Goal: Check status: Check status

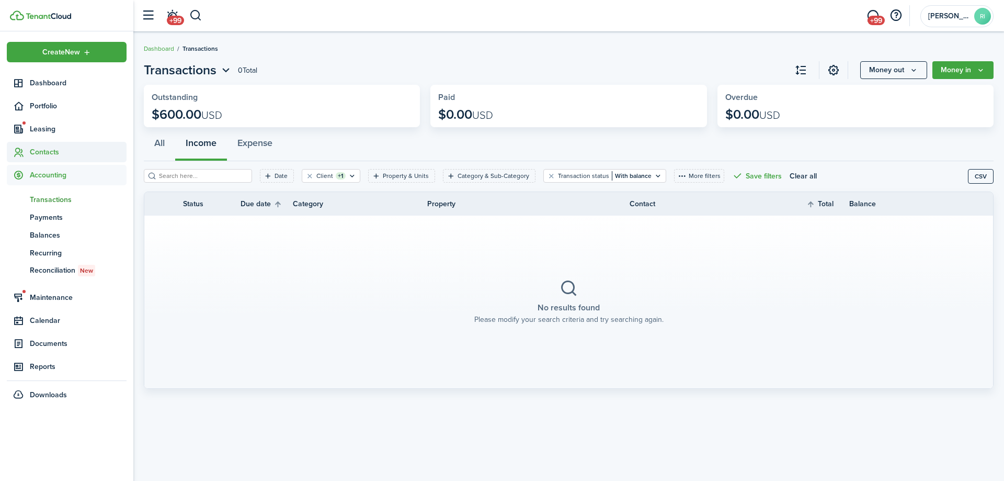
click at [48, 155] on span "Contacts" at bounding box center [78, 151] width 97 height 11
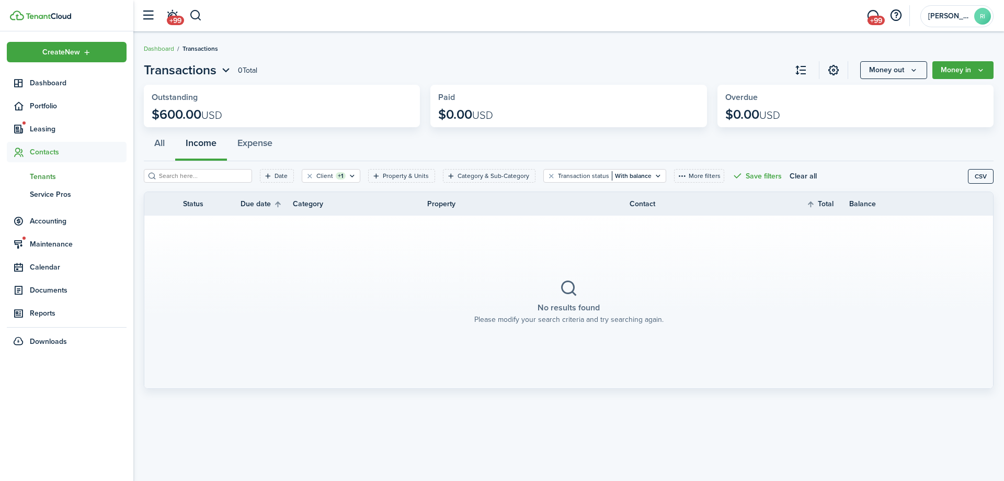
click at [49, 175] on span "Tenants" at bounding box center [78, 176] width 97 height 11
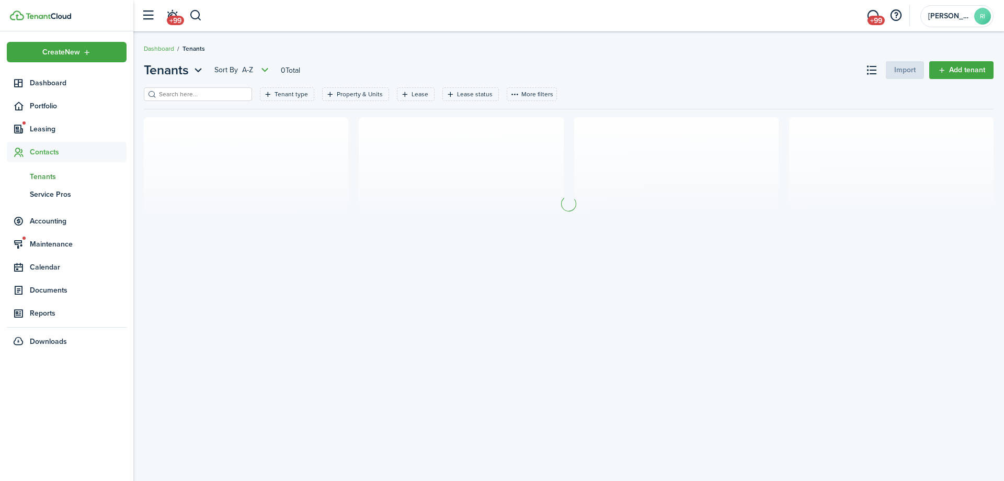
click at [211, 94] on input "search" at bounding box center [202, 94] width 92 height 10
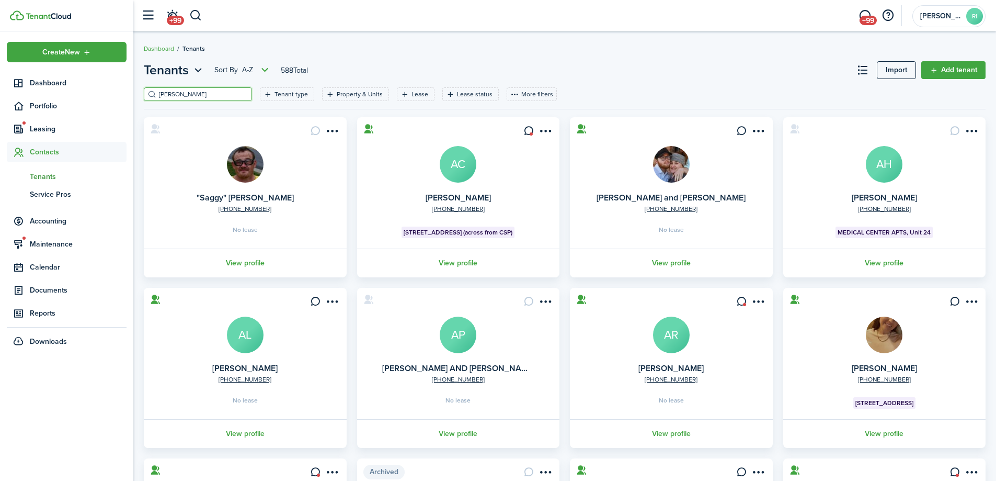
type input "huff"
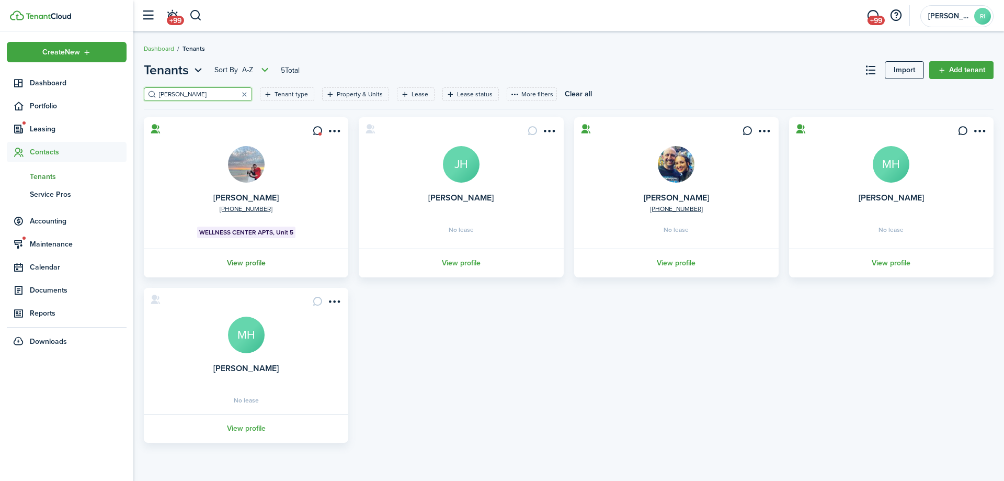
click at [248, 258] on link "View profile" at bounding box center [246, 262] width 208 height 29
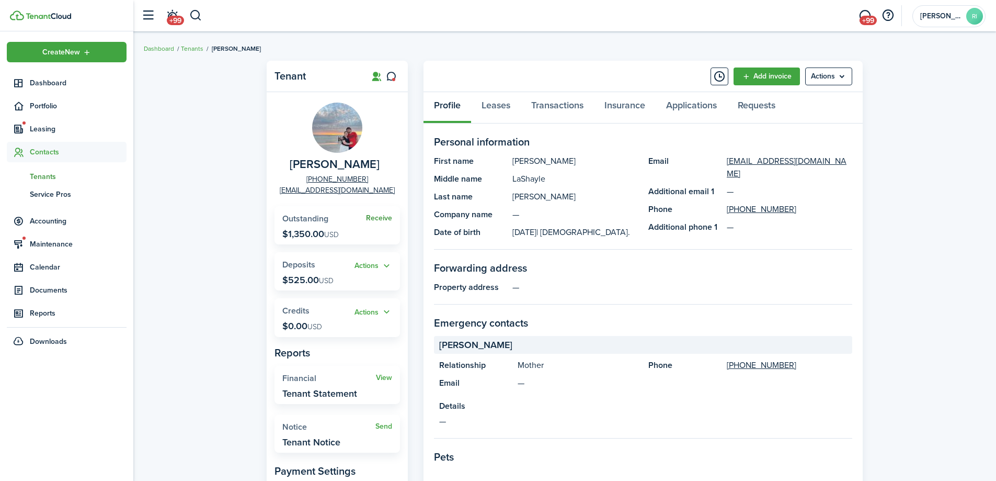
click at [384, 217] on link "Receive" at bounding box center [379, 218] width 26 height 8
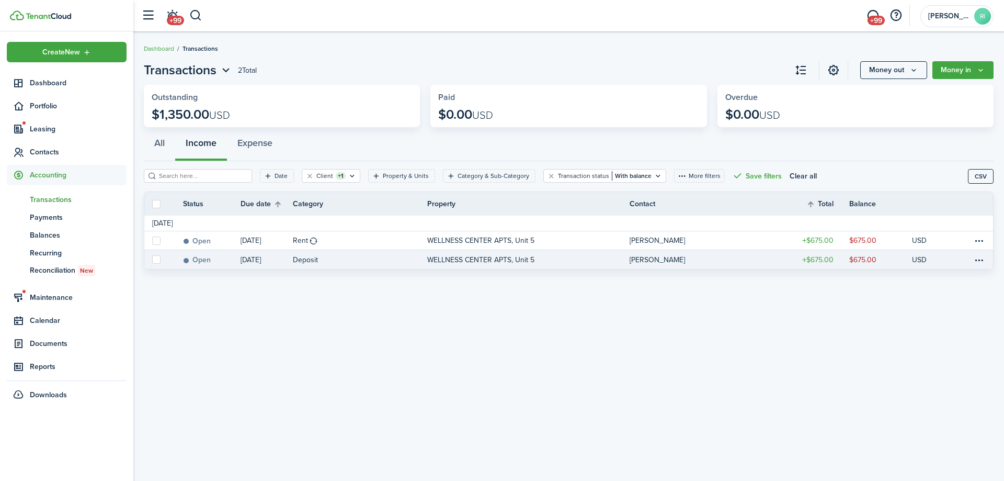
click at [153, 260] on label at bounding box center [156, 259] width 8 height 8
click at [152, 260] on input "checkbox" at bounding box center [152, 259] width 1 height 1
checkbox input "true"
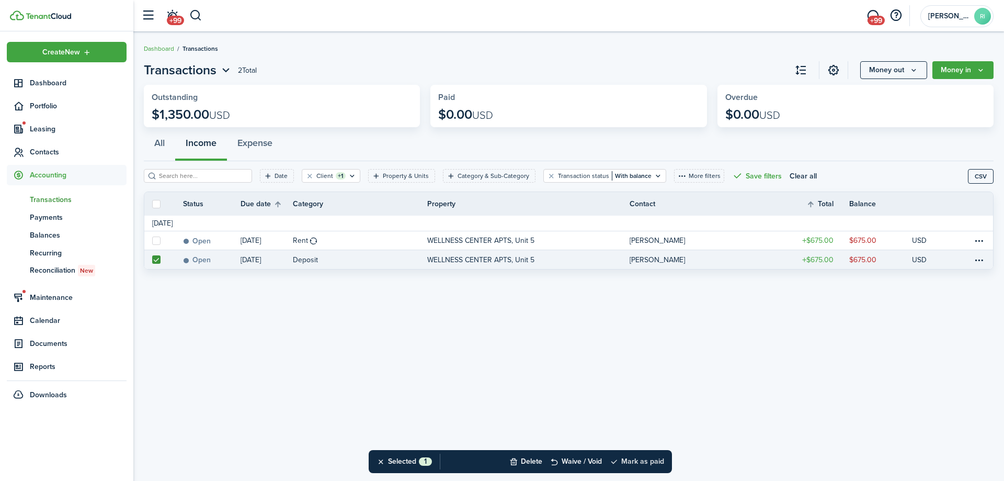
click at [659, 465] on button "Mark as paid" at bounding box center [637, 461] width 54 height 23
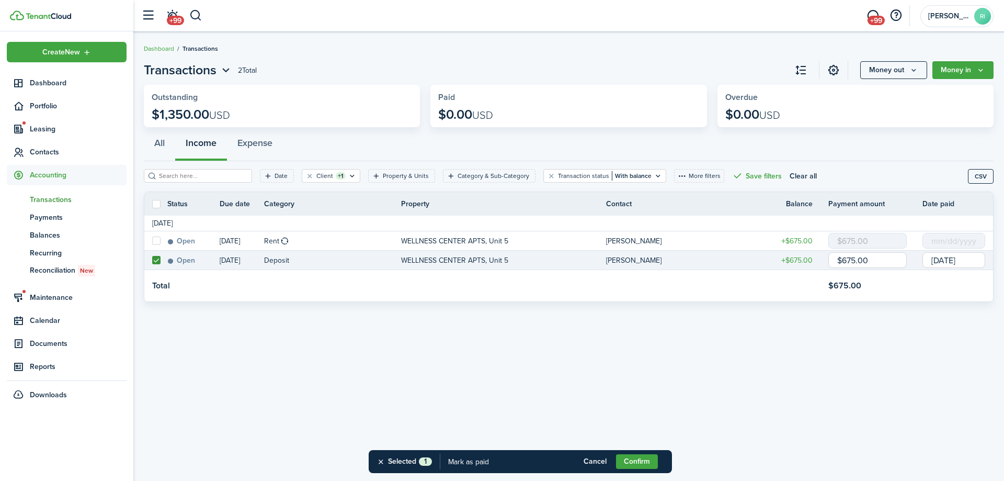
click at [458, 378] on div "Transactions 2 Total Money out Money in Outstanding $1,350.00 USD Paid $0.00 US…" at bounding box center [568, 256] width 871 height 402
click at [466, 386] on div "Transactions 2 Total Money out Money in Outstanding $1,350.00 USD Paid $0.00 US…" at bounding box center [568, 256] width 871 height 402
click at [466, 385] on div "Transactions 2 Total Money out Money in Outstanding $1,350.00 USD Paid $0.00 US…" at bounding box center [568, 256] width 871 height 402
click at [639, 351] on div "Transactions 2 Total Money out Money in Outstanding $1,350.00 USD Paid $0.00 US…" at bounding box center [568, 256] width 871 height 402
click at [596, 464] on button "Cancel" at bounding box center [595, 461] width 42 height 15
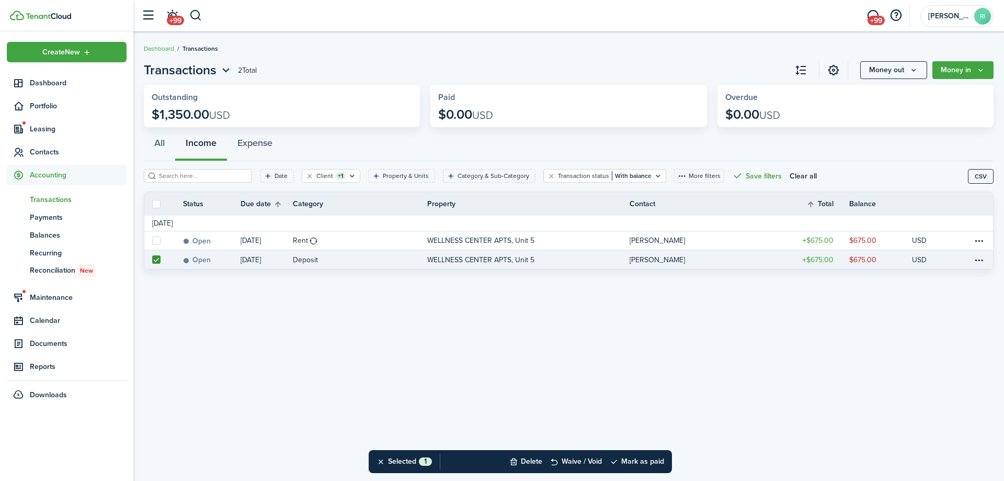
click at [655, 371] on div "Transactions 2 Total Money out Money in Outstanding $1,350.00 USD Paid $0.00 US…" at bounding box center [568, 256] width 871 height 402
click at [591, 359] on div "Transactions 2 Total Money out Money in Outstanding $1,350.00 USD Paid $0.00 US…" at bounding box center [568, 256] width 871 height 402
click at [159, 259] on label at bounding box center [156, 259] width 8 height 8
click at [152, 259] on input "checkbox" at bounding box center [152, 259] width 1 height 1
checkbox input "false"
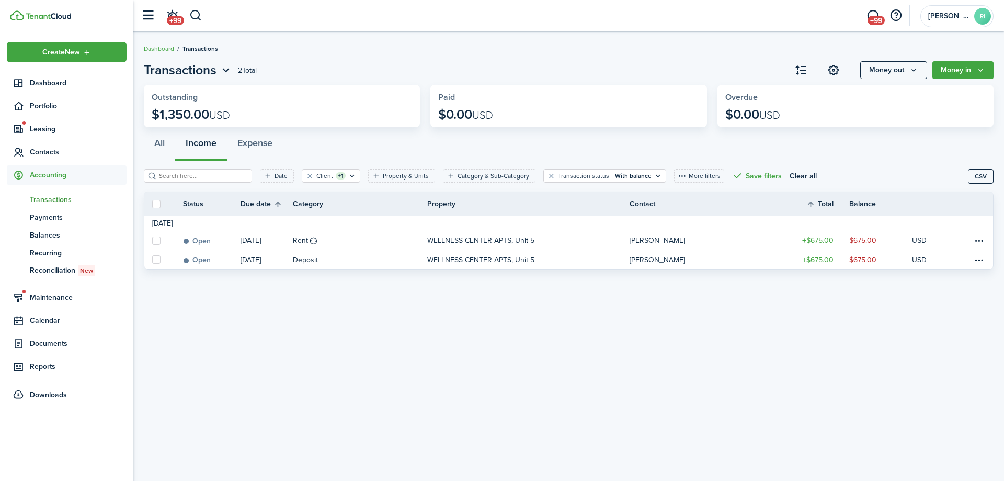
click at [330, 365] on div "Transactions 2 Total Money out Money in Outstanding $1,350.00 USD Paid $0.00 US…" at bounding box center [568, 256] width 871 height 402
click at [527, 327] on div "Transactions 2 Total Money out Money in Outstanding $1,350.00 USD Paid $0.00 US…" at bounding box center [568, 256] width 871 height 402
click at [53, 150] on span "Contacts" at bounding box center [78, 151] width 97 height 11
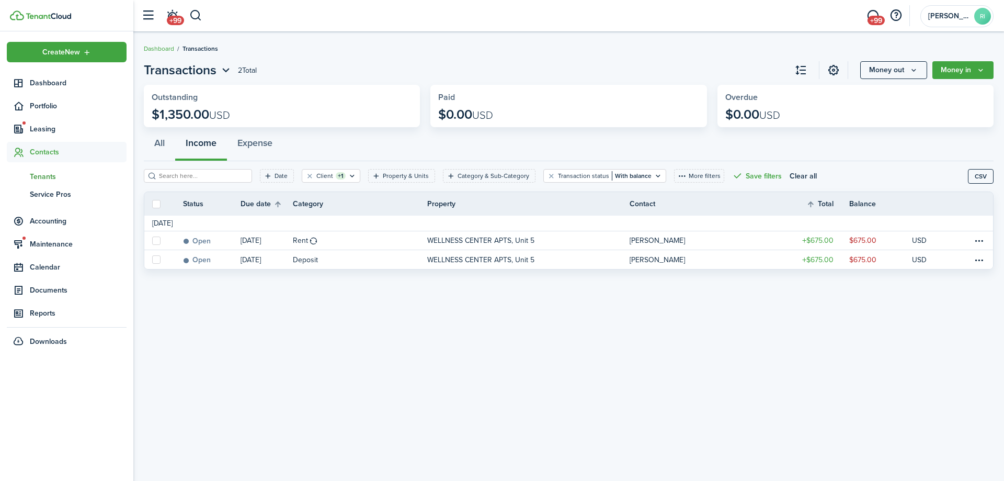
click at [48, 171] on span "Tenants" at bounding box center [78, 176] width 97 height 11
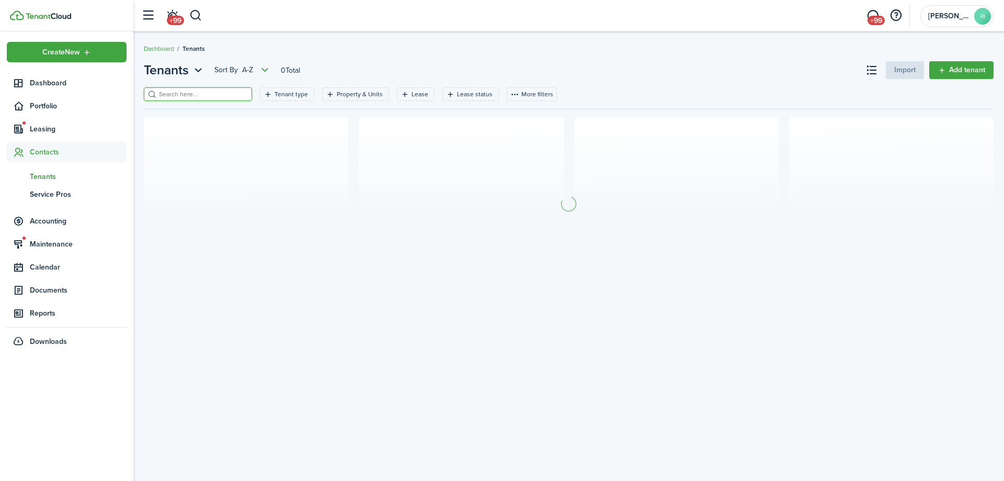
click at [177, 96] on input "search" at bounding box center [202, 94] width 92 height 10
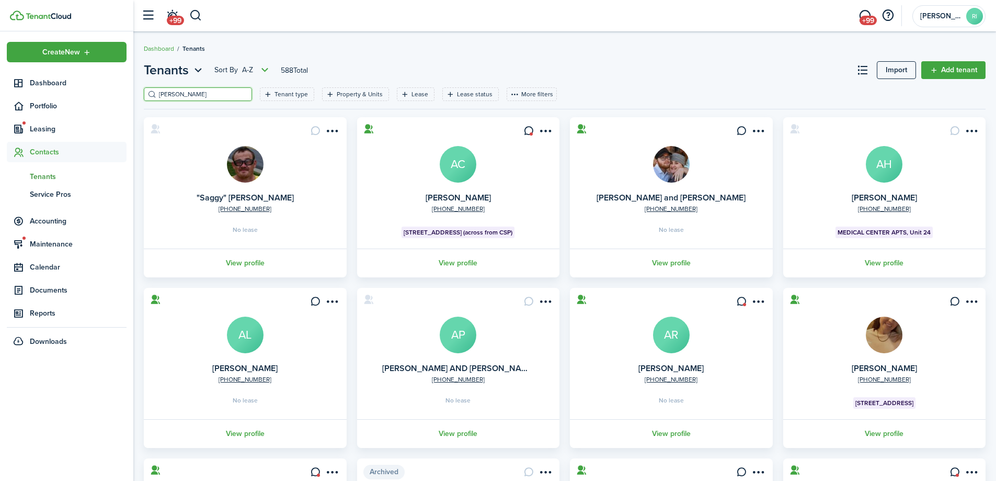
type input "[PERSON_NAME]"
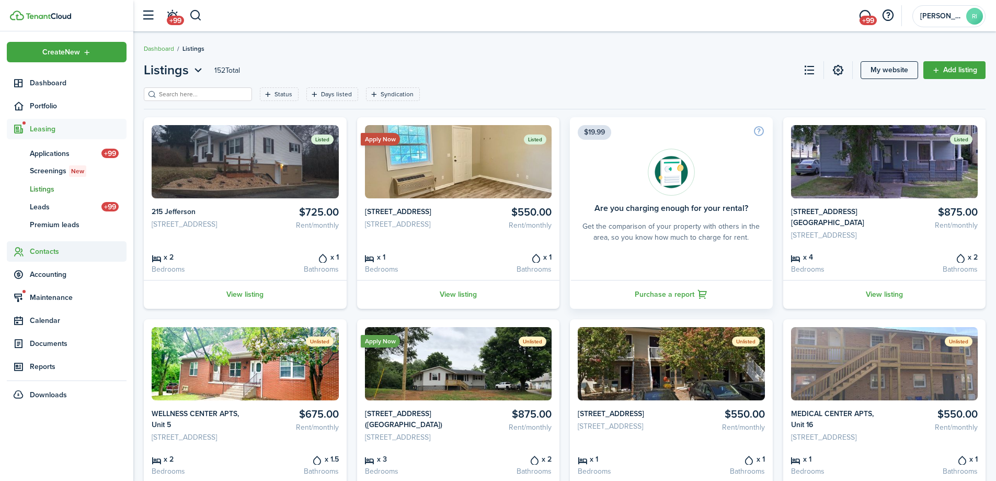
click at [52, 247] on span "Contacts" at bounding box center [78, 251] width 97 height 11
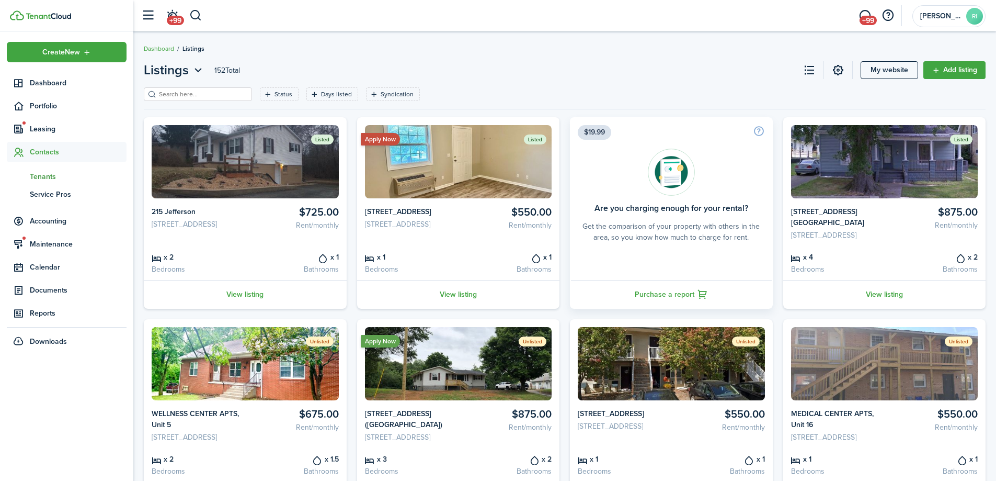
click at [47, 170] on link "tn Tenants" at bounding box center [67, 176] width 120 height 18
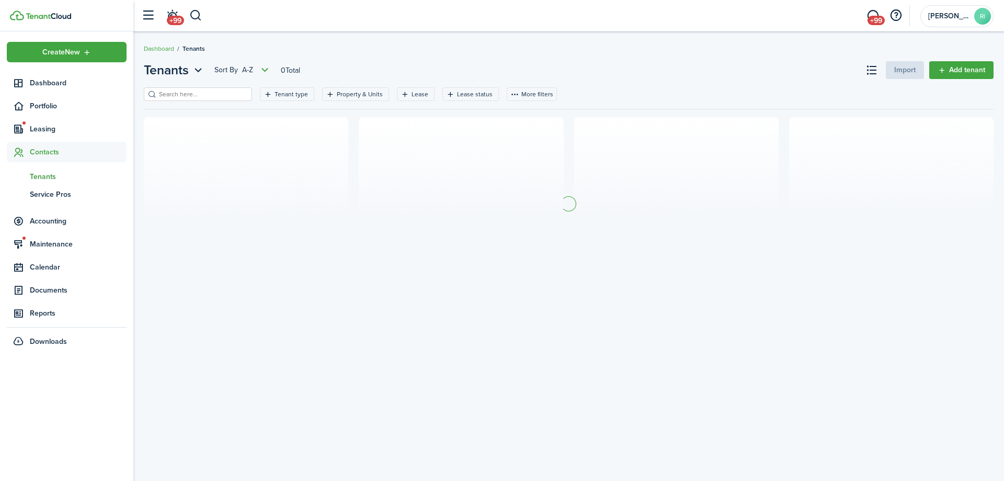
click at [197, 93] on input "search" at bounding box center [202, 94] width 92 height 10
type input "b"
click at [46, 132] on span "Leasing" at bounding box center [78, 128] width 97 height 11
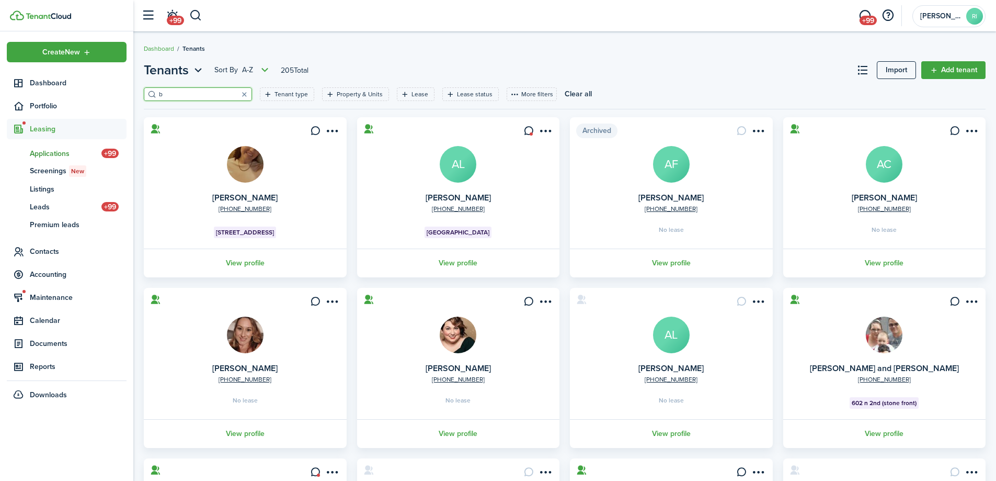
click at [53, 152] on span "Applications" at bounding box center [66, 153] width 72 height 11
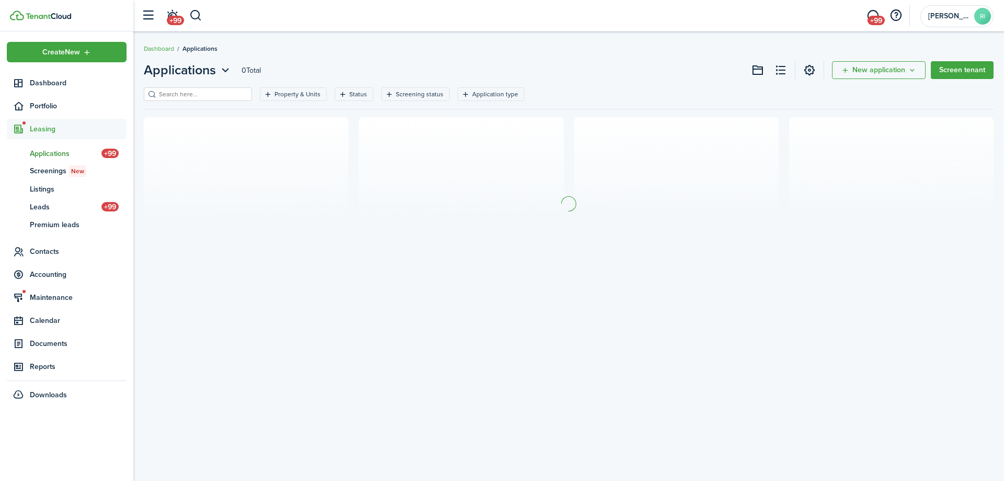
click at [195, 97] on input "search" at bounding box center [202, 94] width 92 height 10
type input "[PERSON_NAME]"
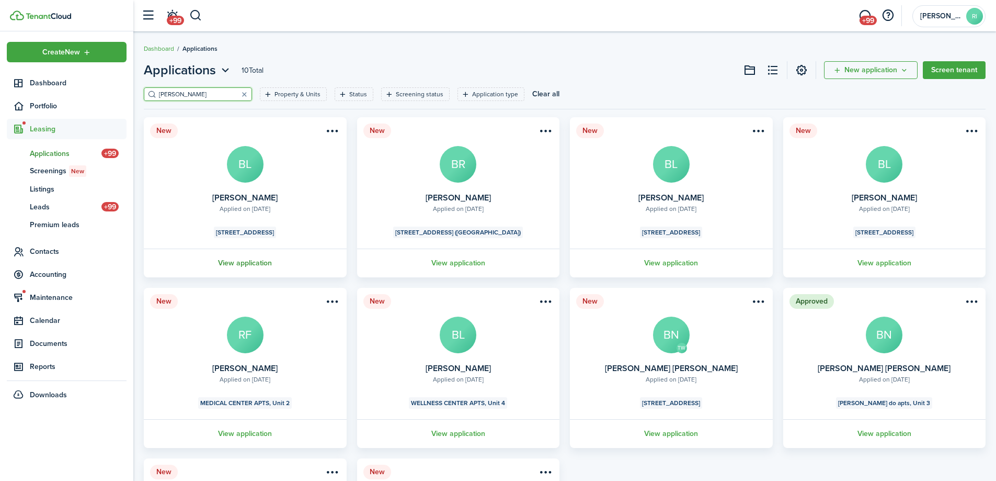
click at [265, 264] on link "View application" at bounding box center [245, 262] width 206 height 29
